Goal: Find specific fact: Find specific fact

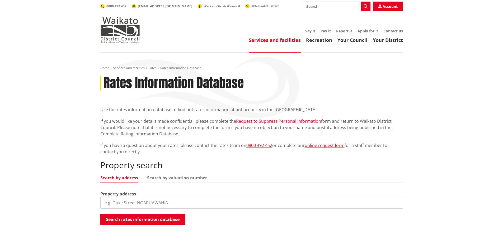
click at [150, 202] on input "search" at bounding box center [251, 203] width 302 height 12
click at [157, 218] on button "Search rates information database" at bounding box center [142, 219] width 85 height 11
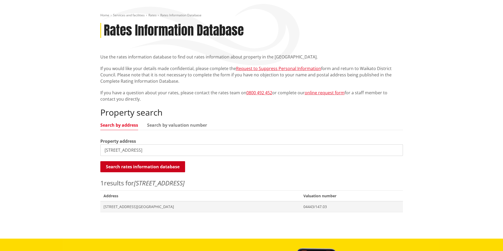
scroll to position [26, 0]
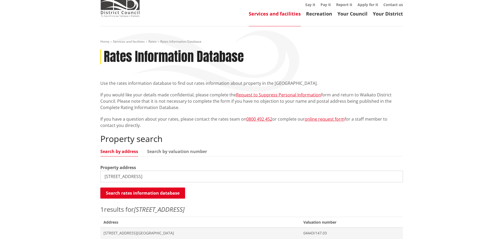
drag, startPoint x: 143, startPoint y: 175, endPoint x: 98, endPoint y: 178, distance: 44.9
click at [98, 178] on div "Home Services and facilities Rates Rates Information Database Rates Information…" at bounding box center [251, 142] width 310 height 205
type input "[STREET_ADDRESS]"
click at [136, 192] on button "Search rates information database" at bounding box center [142, 193] width 85 height 11
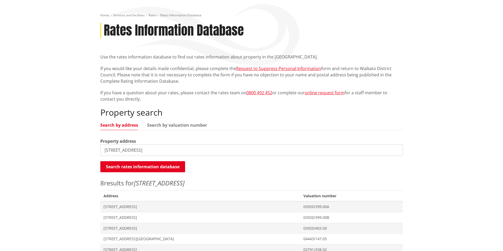
scroll to position [79, 0]
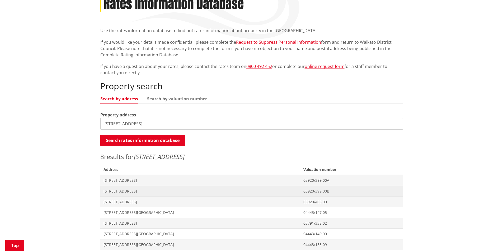
click at [136, 192] on span "[STREET_ADDRESS]" at bounding box center [200, 191] width 194 height 5
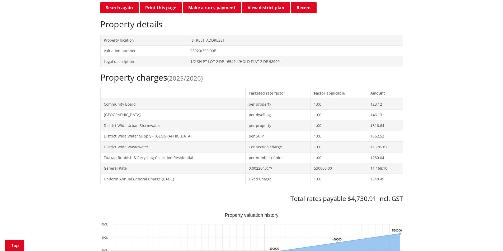
scroll to position [185, 0]
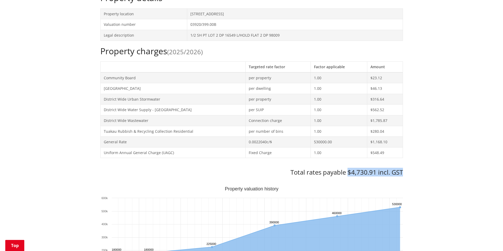
drag, startPoint x: 403, startPoint y: 172, endPoint x: 346, endPoint y: 173, distance: 56.2
click at [346, 173] on div "Home Services and facilities Rates Rates Information Database Rates Information…" at bounding box center [251, 233] width 310 height 705
copy h3 "$4,730.91 incl. GST"
